Goal: Find specific page/section: Find specific page/section

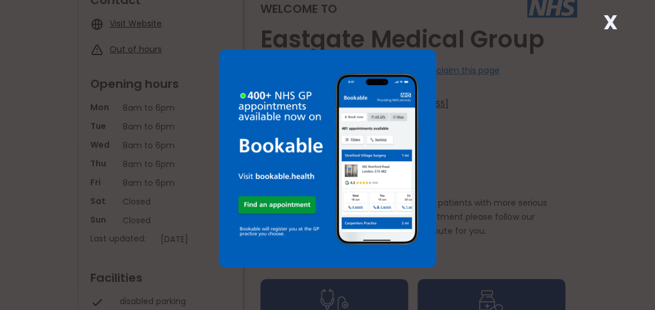
scroll to position [176, 0]
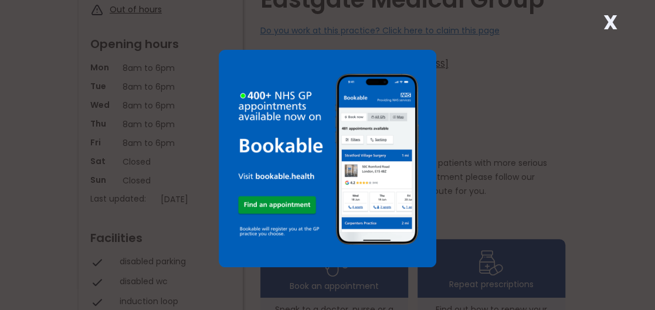
click at [564, 133] on div "X" at bounding box center [327, 155] width 655 height 310
click at [550, 113] on div "X" at bounding box center [327, 155] width 655 height 310
drag, startPoint x: 526, startPoint y: 114, endPoint x: 594, endPoint y: 127, distance: 69.1
click at [594, 127] on div "X" at bounding box center [327, 155] width 655 height 310
click at [610, 23] on strong "X" at bounding box center [611, 22] width 14 height 28
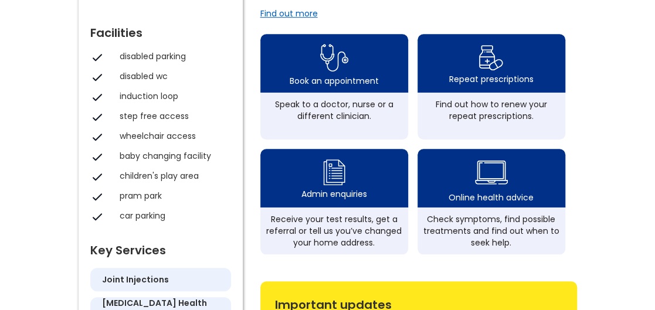
scroll to position [411, 0]
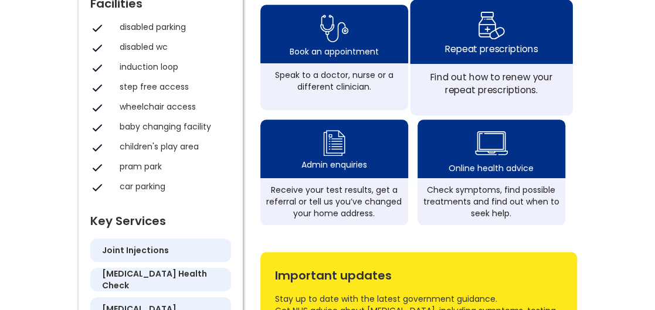
click at [492, 33] on img at bounding box center [491, 25] width 28 height 34
click at [487, 39] on img at bounding box center [491, 25] width 28 height 34
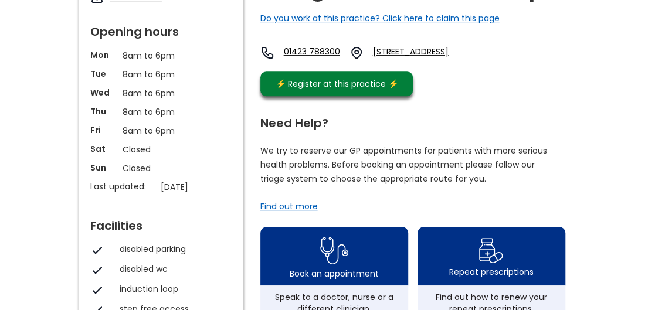
scroll to position [176, 0]
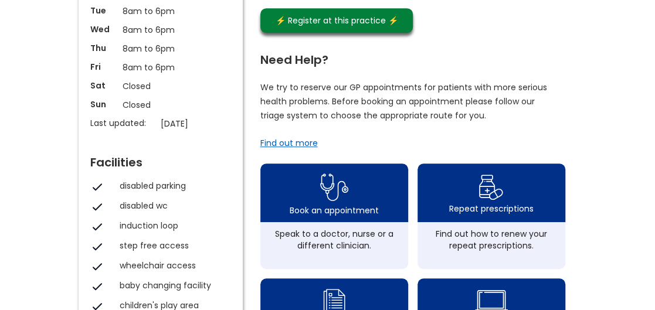
scroll to position [176, 0]
